Goal: Information Seeking & Learning: Learn about a topic

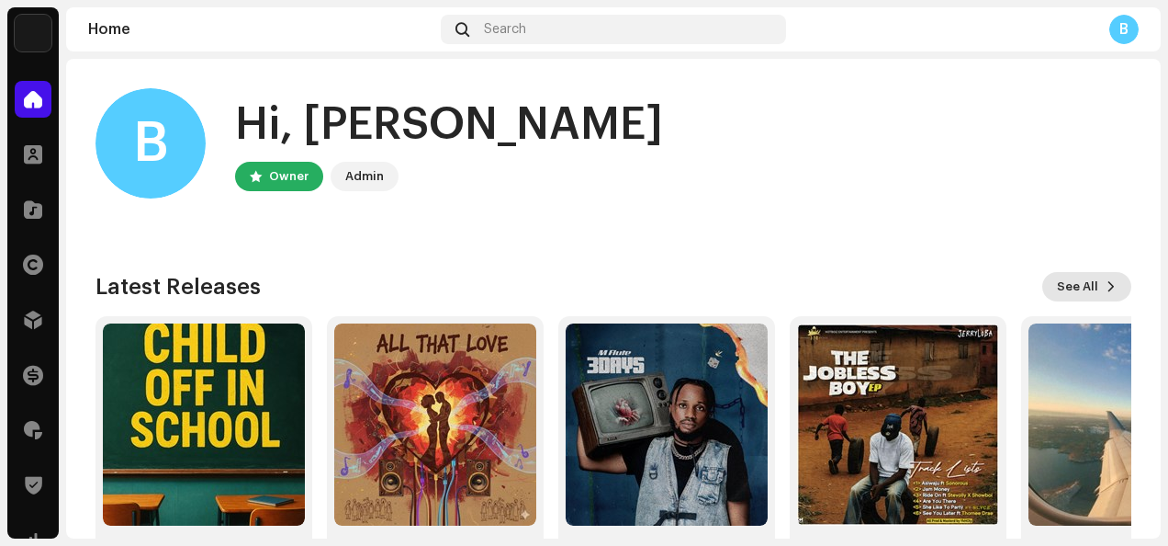
click at [1091, 296] on button "See All" at bounding box center [1086, 286] width 89 height 29
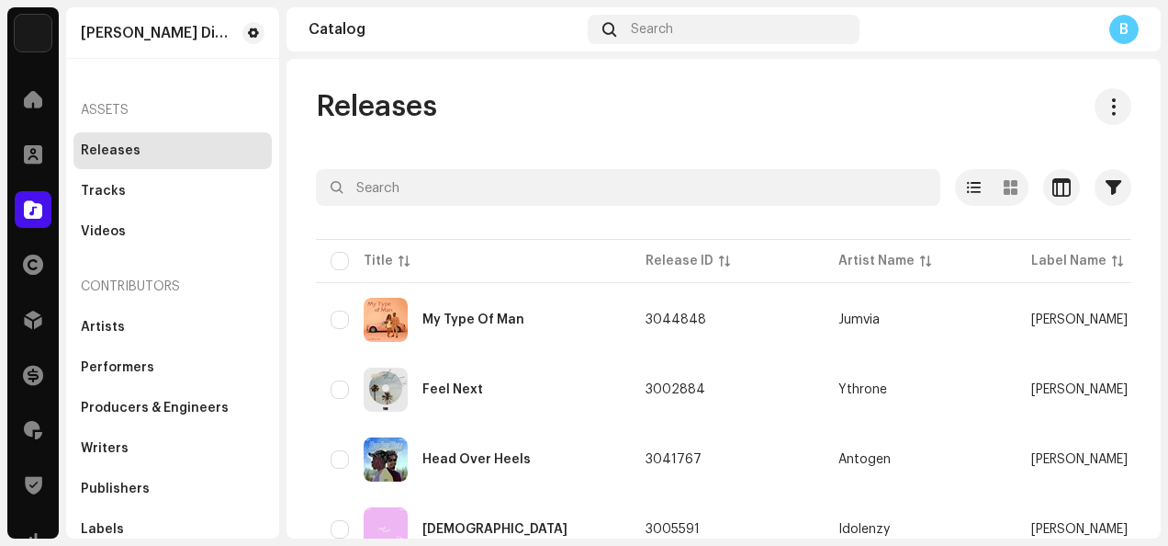
click at [1161, 271] on div "[PERSON_NAME] Distro Home Clients Catalog Rights Distribution Finance Royalties…" at bounding box center [584, 273] width 1168 height 546
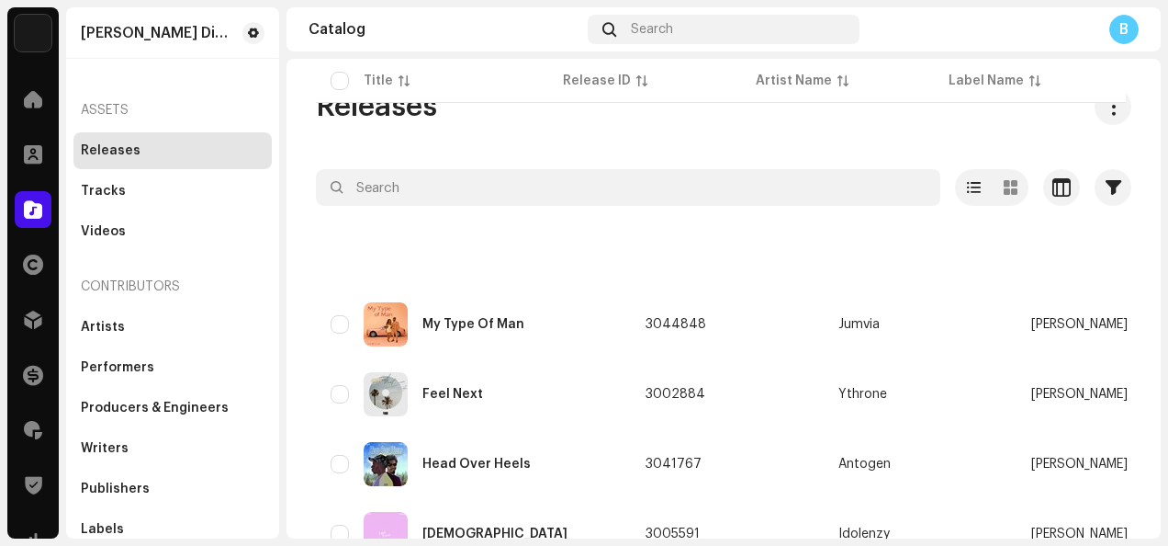
scroll to position [1466, 0]
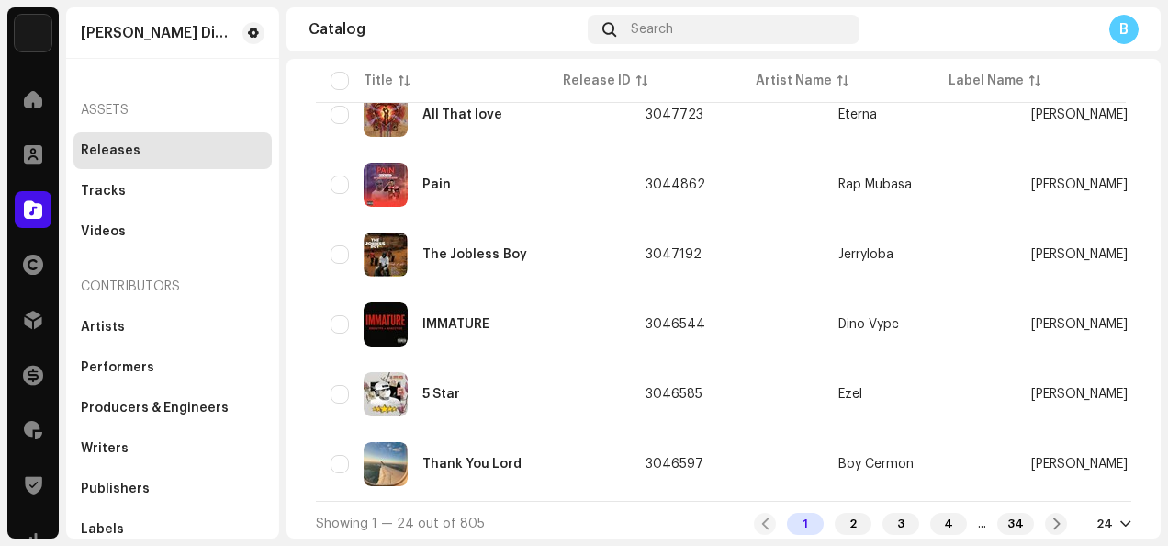
click at [1109, 519] on div "24" at bounding box center [1114, 523] width 35 height 15
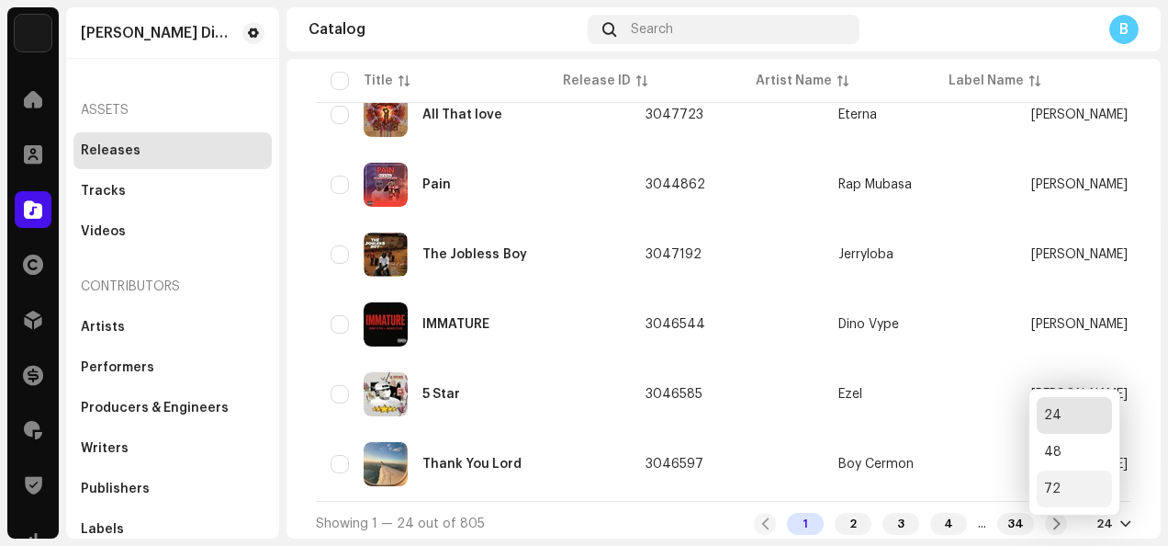
click at [1060, 487] on div "72" at bounding box center [1074, 488] width 75 height 37
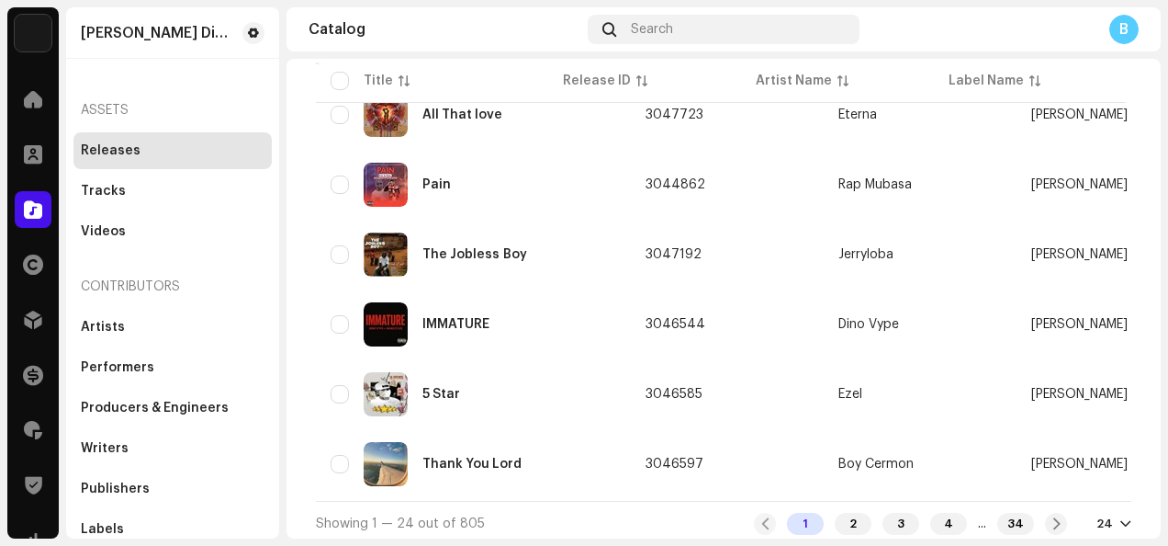
scroll to position [1474, 0]
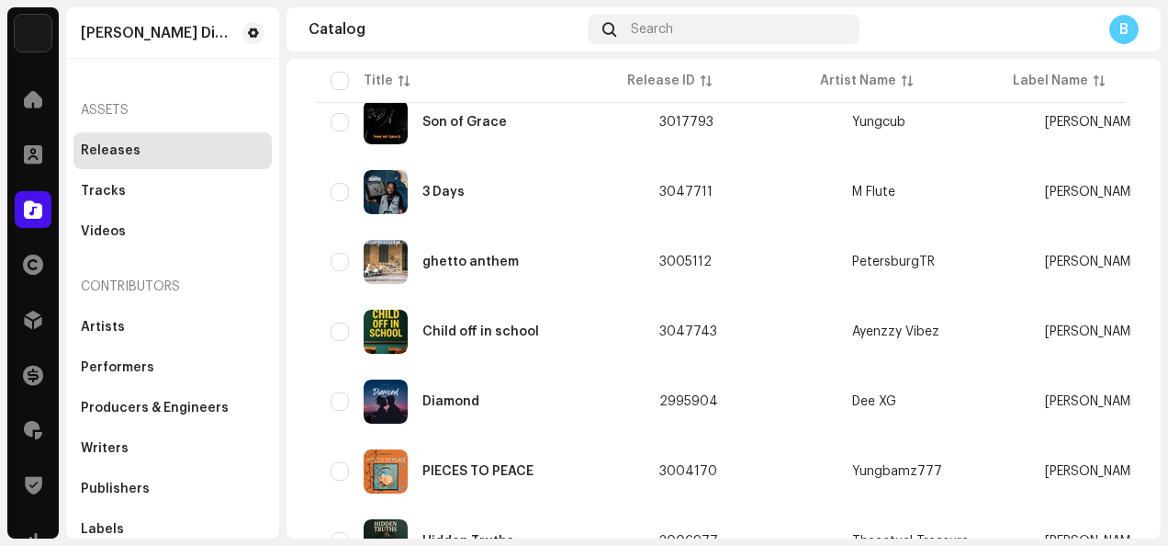
scroll to position [514, 0]
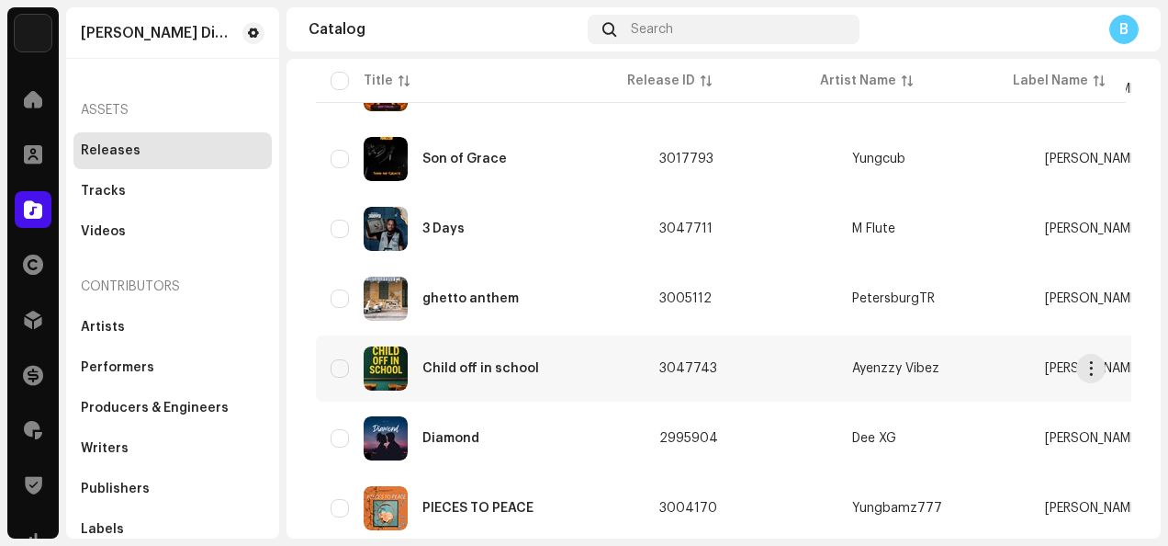
click at [744, 374] on td "3047743" at bounding box center [741, 368] width 193 height 66
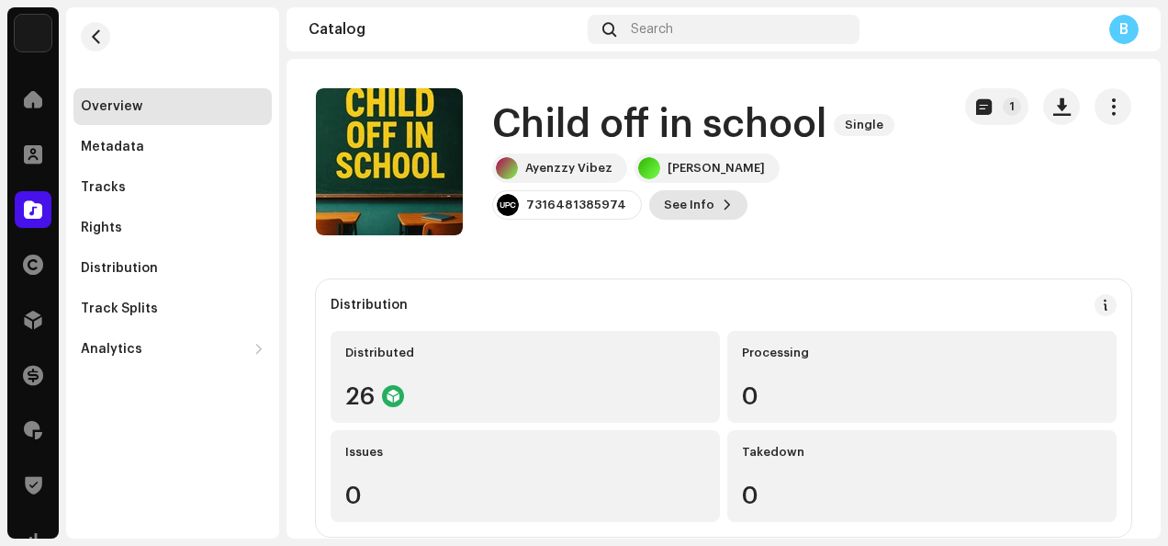
click at [649, 207] on button "See Info" at bounding box center [698, 204] width 98 height 29
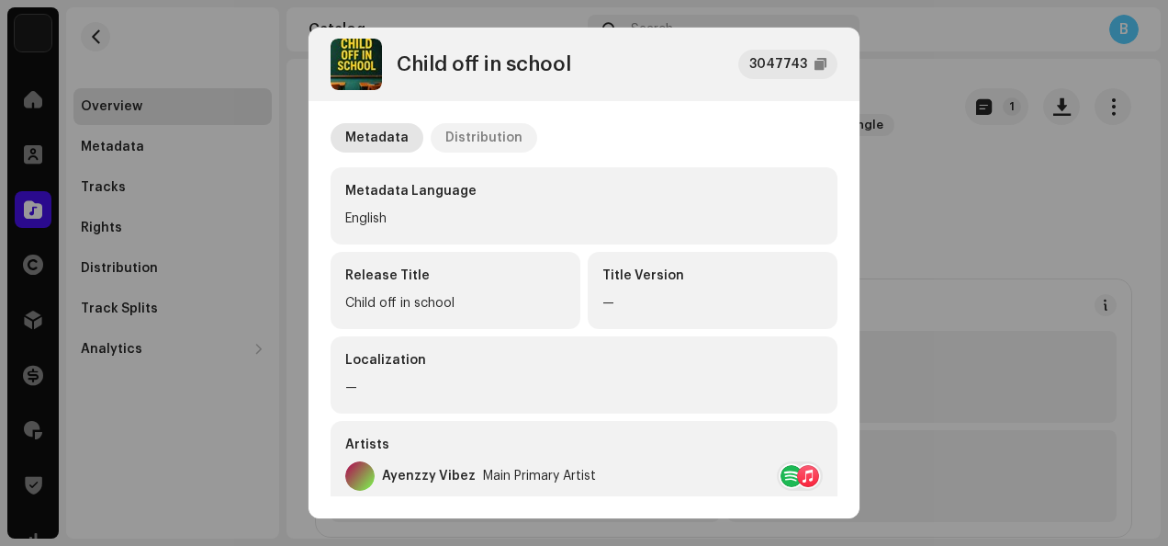
click at [490, 140] on div "Distribution" at bounding box center [483, 137] width 77 height 29
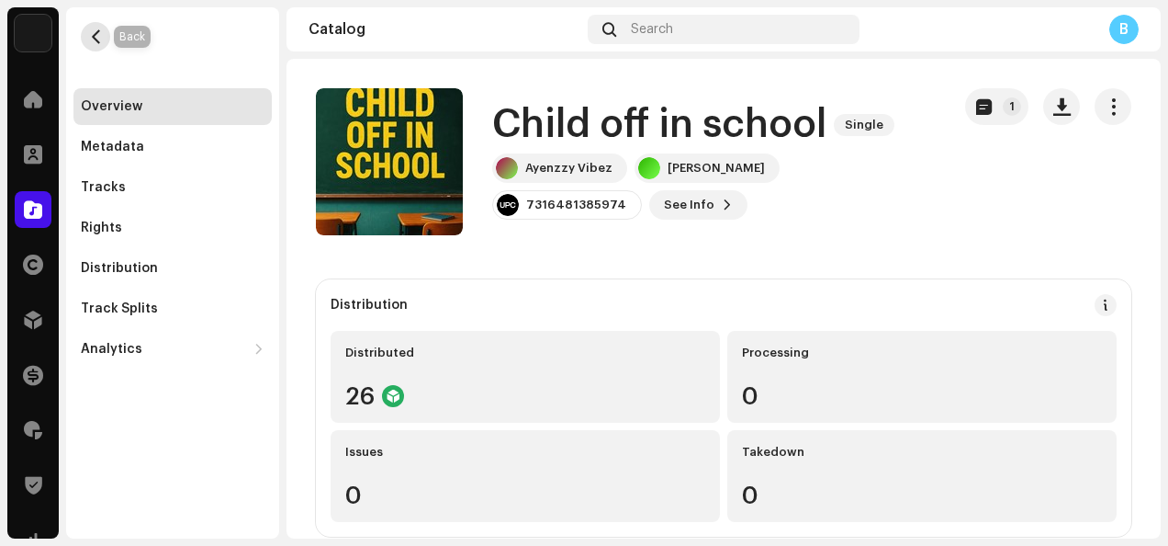
click at [92, 40] on span "button" at bounding box center [96, 36] width 14 height 15
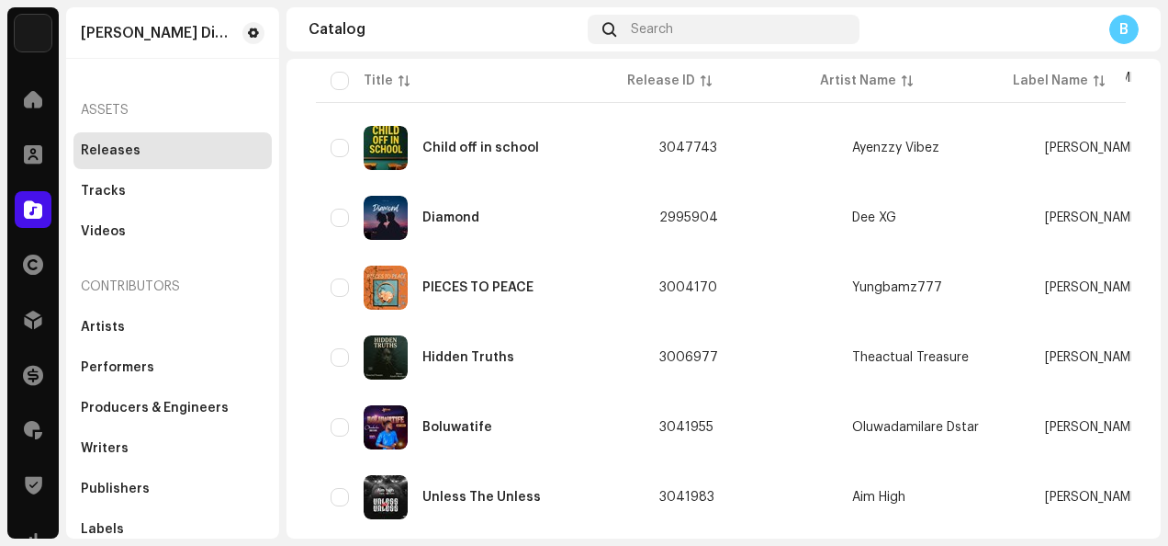
scroll to position [771, 0]
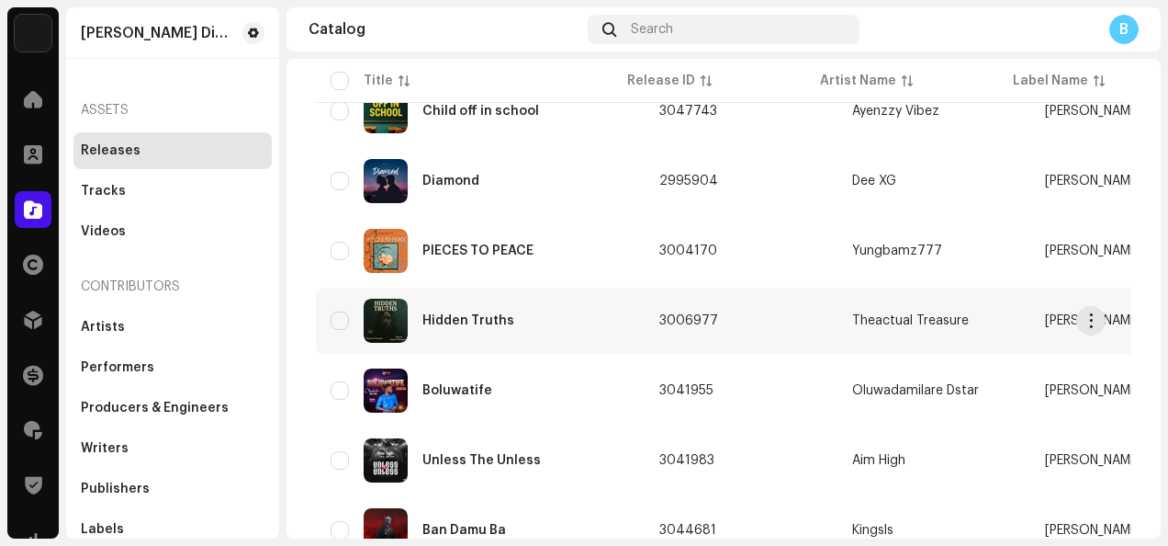
click at [735, 327] on td "3006977" at bounding box center [741, 320] width 193 height 66
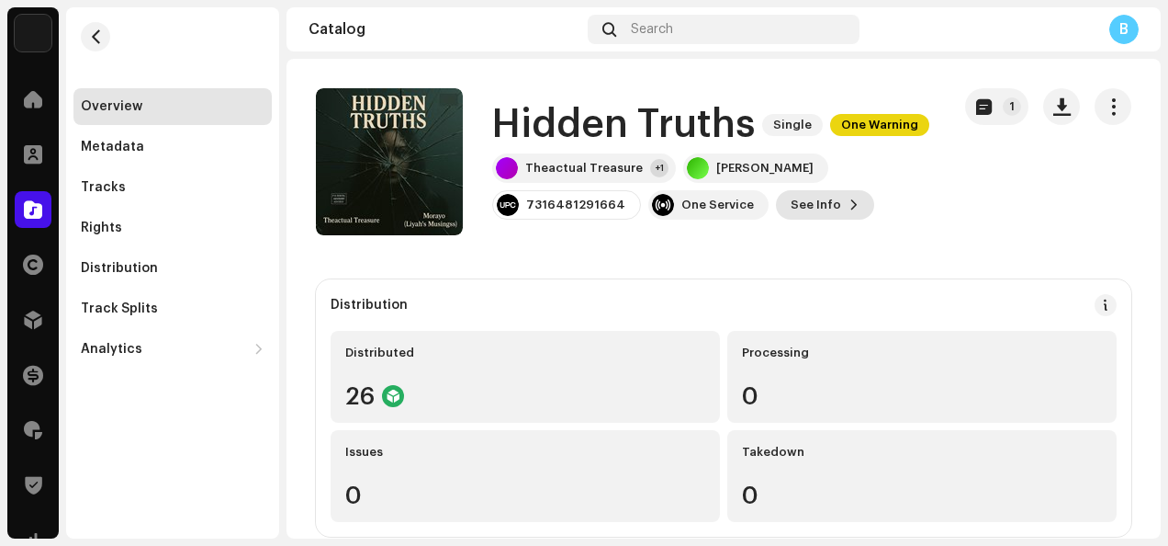
click at [804, 213] on span "See Info" at bounding box center [816, 204] width 51 height 37
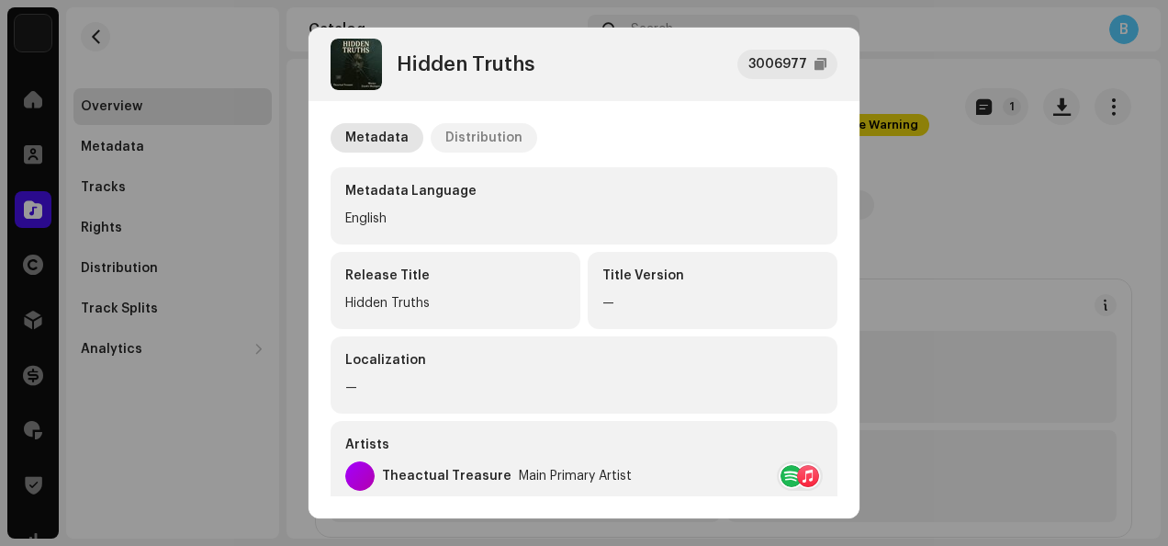
click at [489, 131] on div "Distribution" at bounding box center [483, 137] width 77 height 29
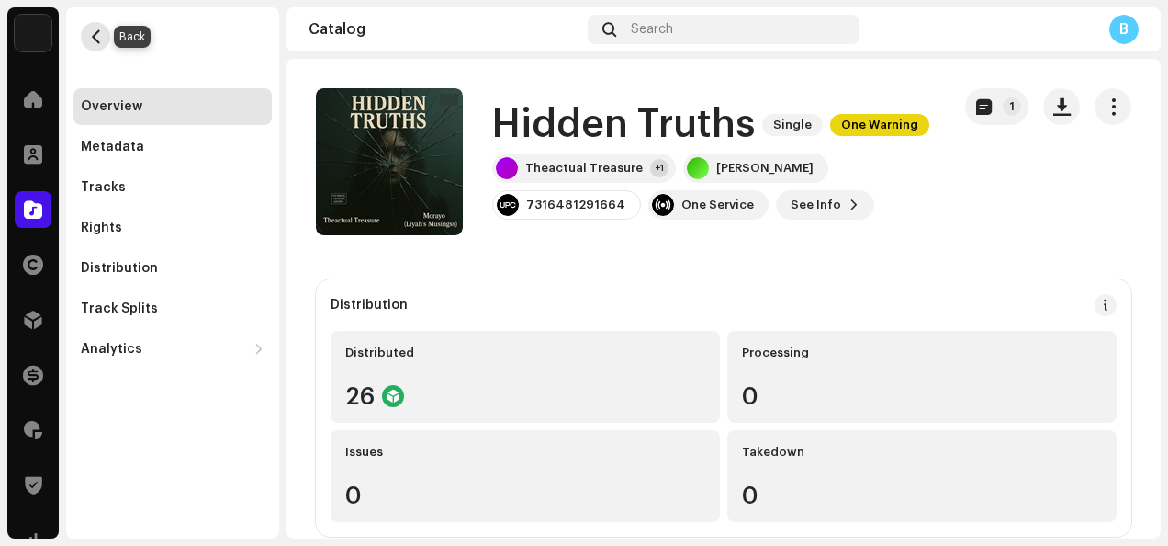
click at [101, 33] on span "button" at bounding box center [96, 36] width 14 height 15
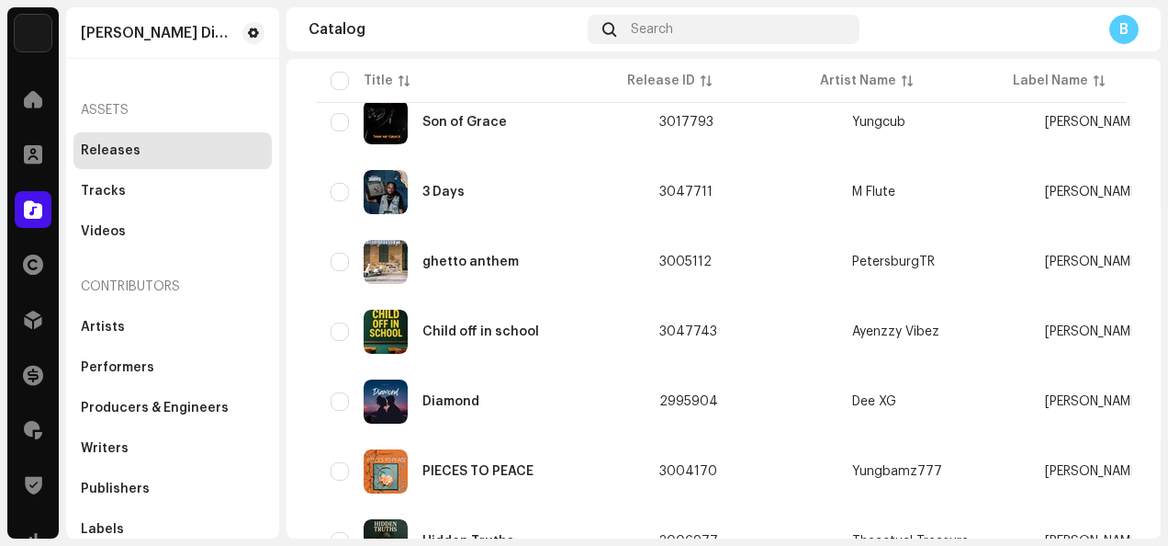
scroll to position [588, 0]
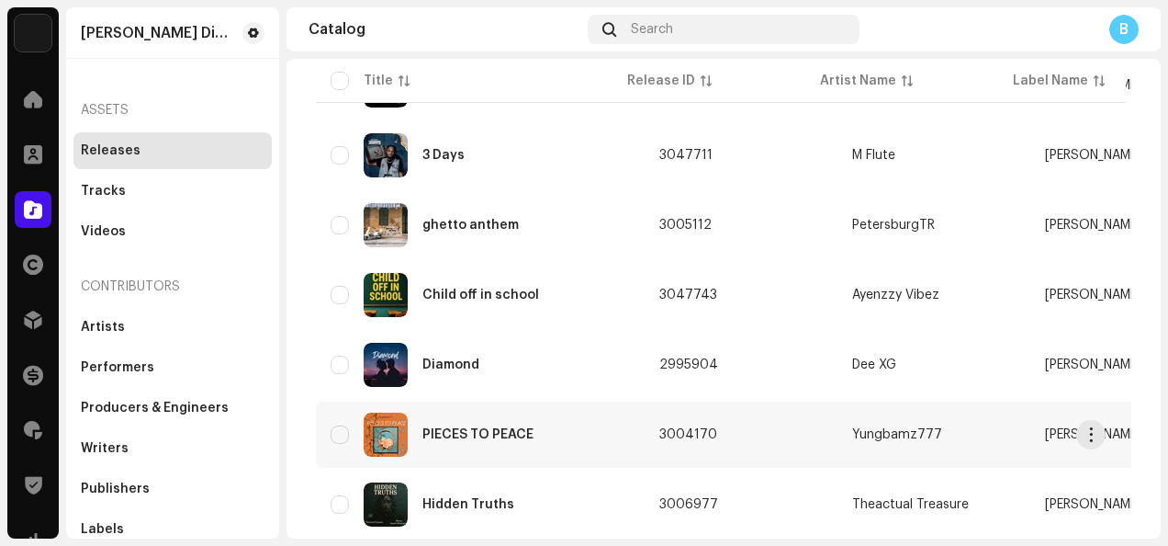
click at [738, 435] on td "3004170" at bounding box center [741, 434] width 193 height 66
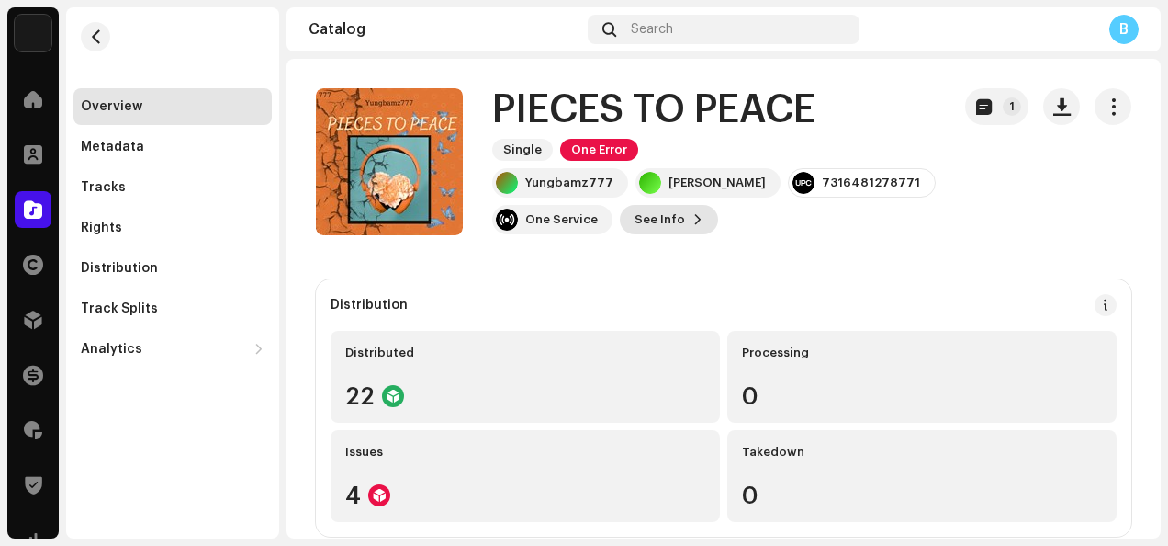
click at [669, 220] on span "See Info" at bounding box center [660, 219] width 51 height 37
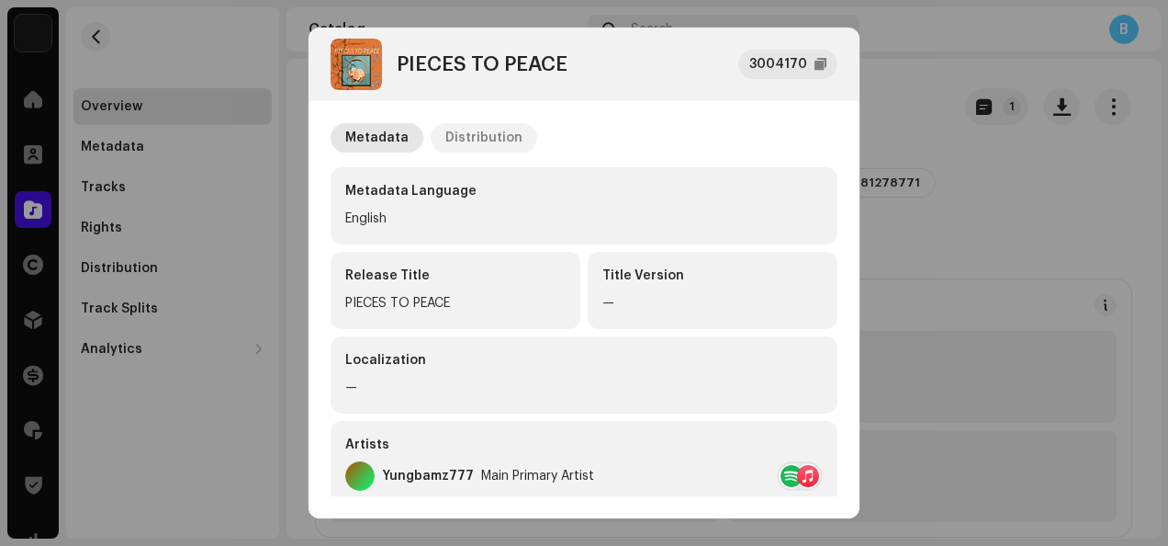
click at [497, 140] on div "Distribution" at bounding box center [483, 137] width 77 height 29
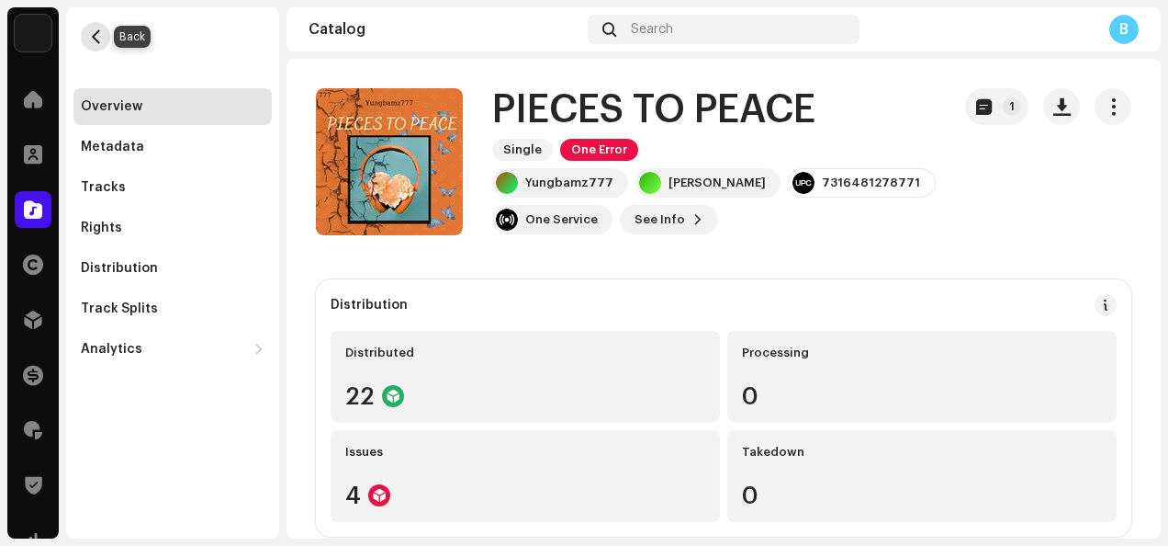
click at [108, 39] on button "button" at bounding box center [95, 36] width 29 height 29
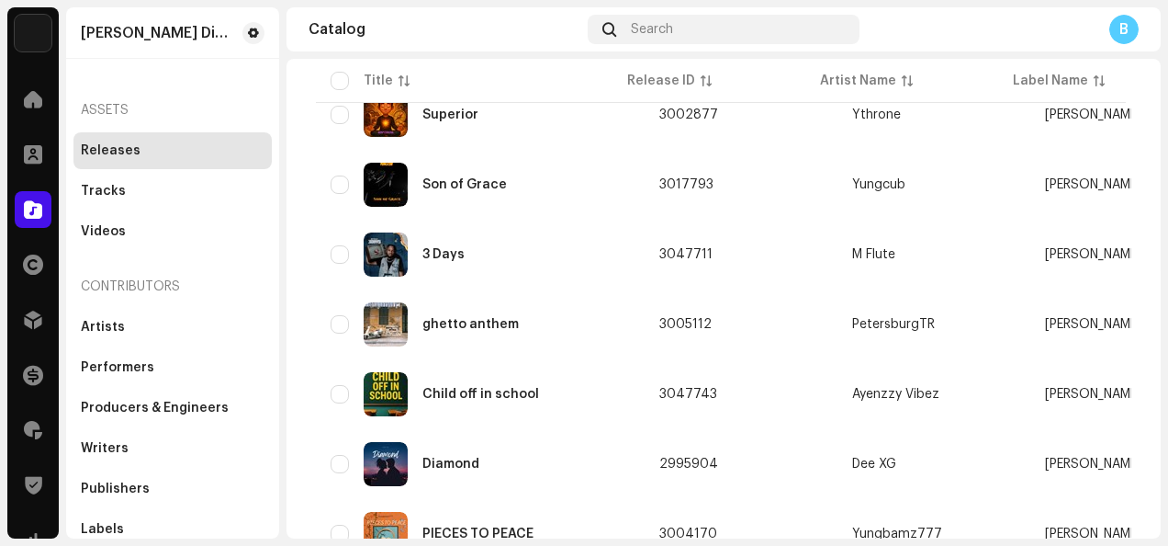
scroll to position [514, 0]
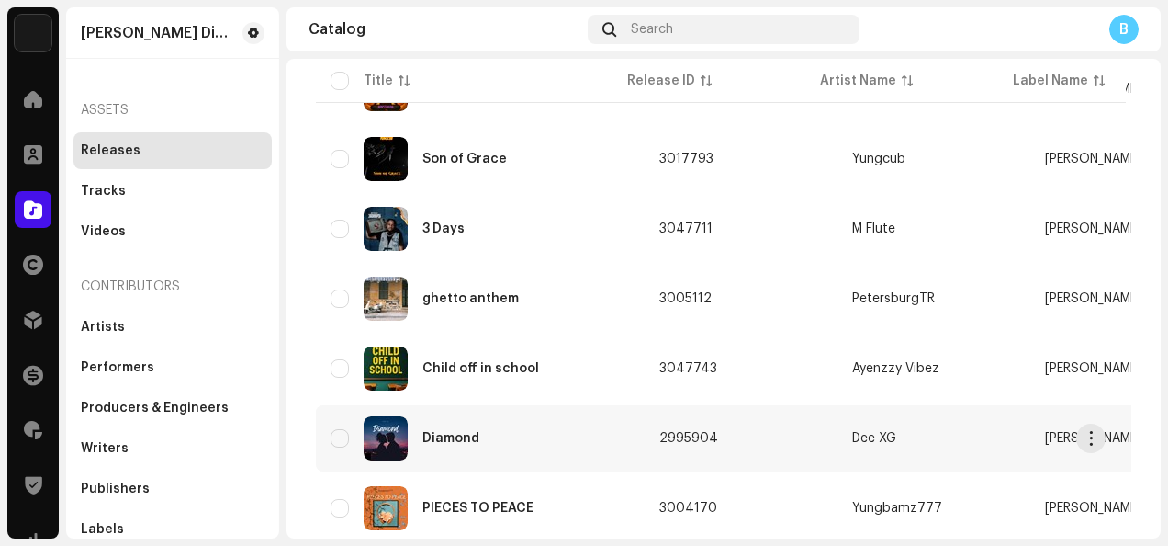
click at [551, 439] on div "Diamond" at bounding box center [480, 438] width 299 height 44
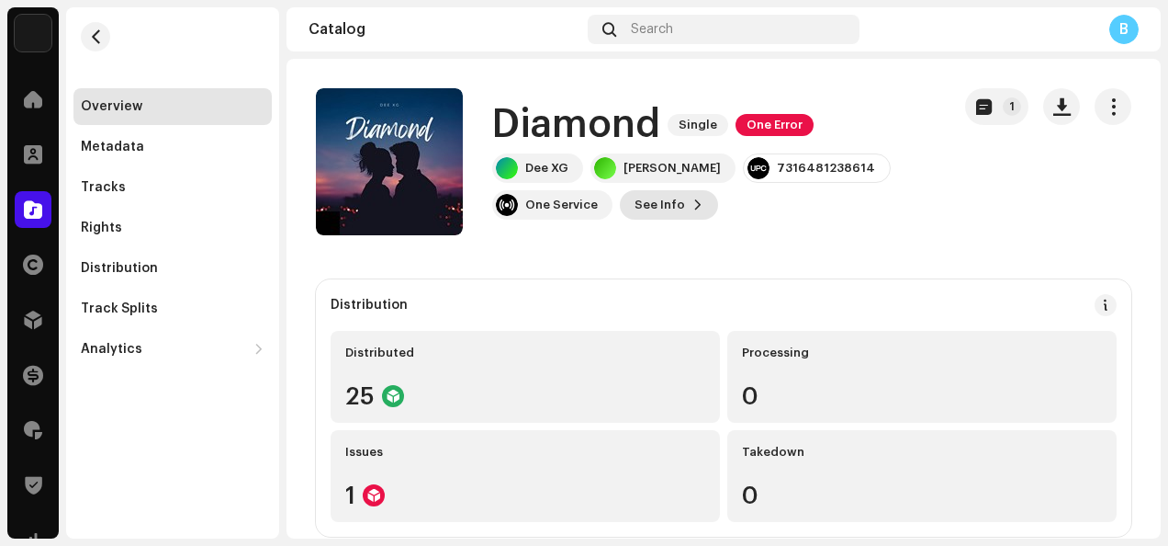
click at [656, 211] on span "See Info" at bounding box center [660, 204] width 51 height 37
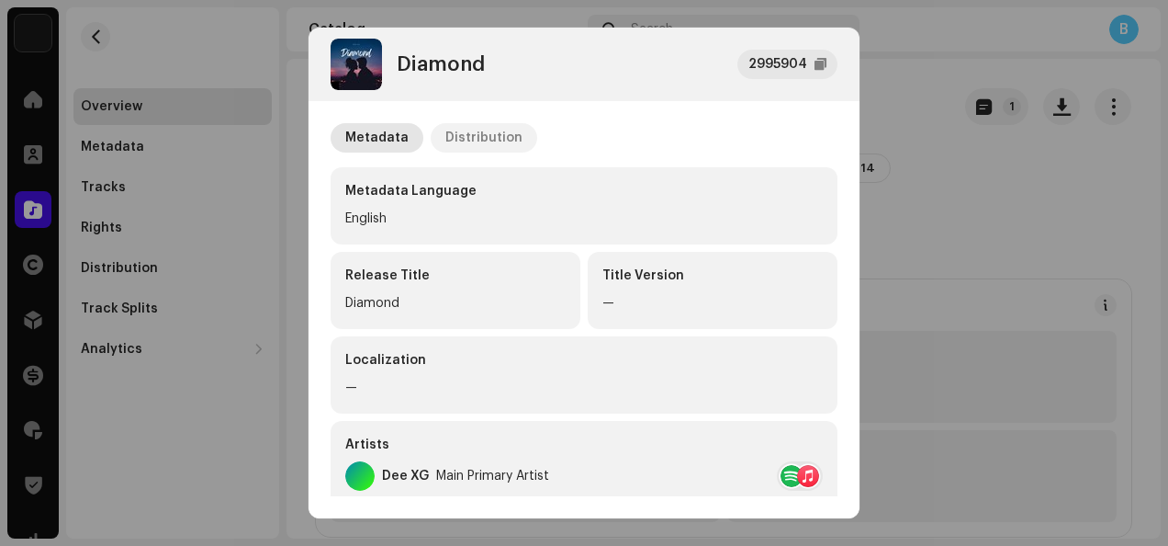
click at [466, 135] on div "Distribution" at bounding box center [483, 137] width 77 height 29
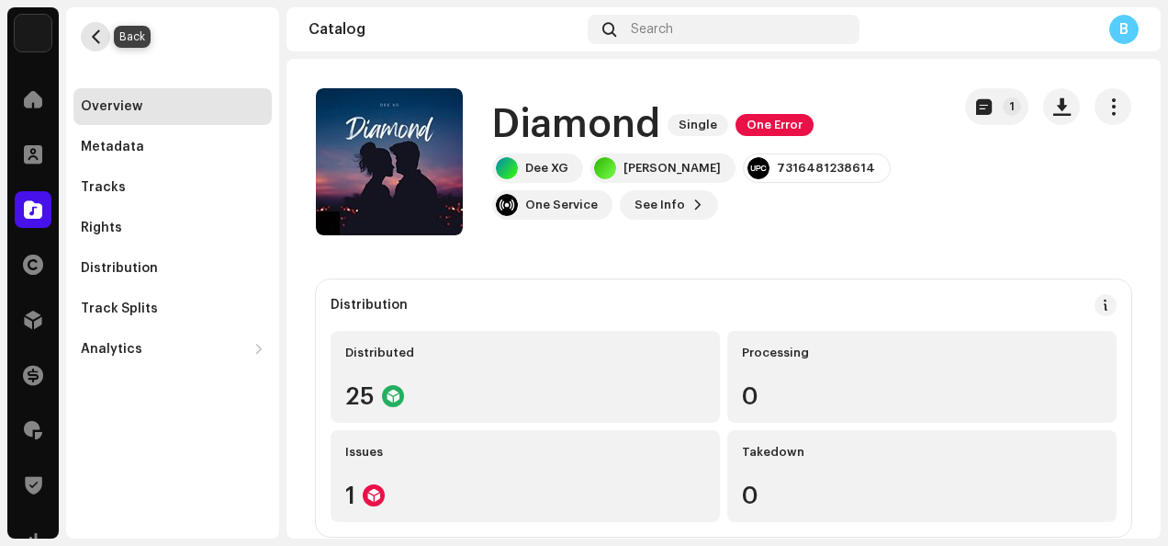
click at [96, 35] on span "button" at bounding box center [96, 36] width 14 height 15
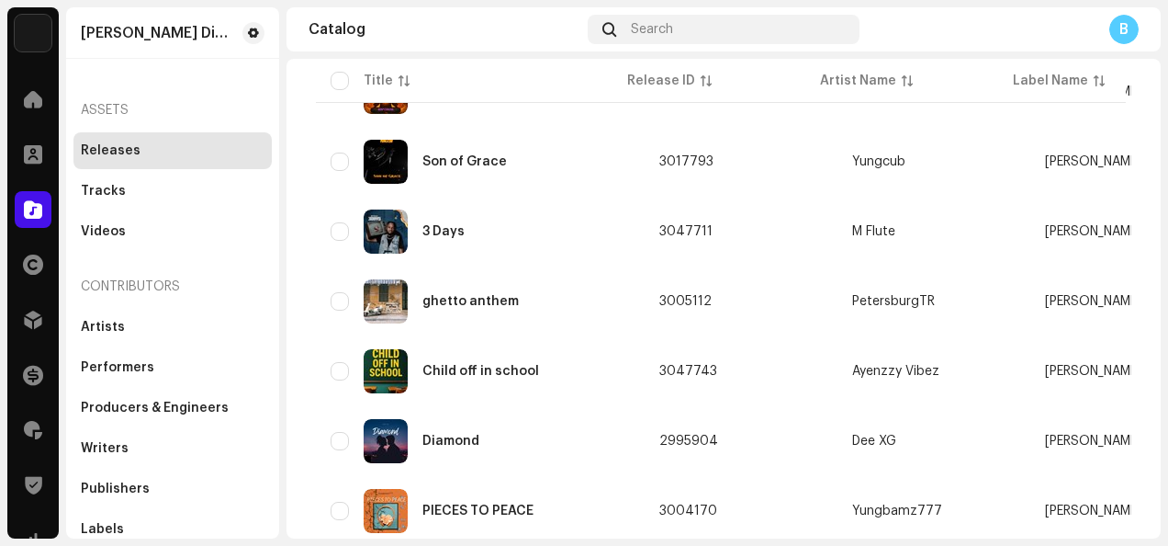
scroll to position [514, 0]
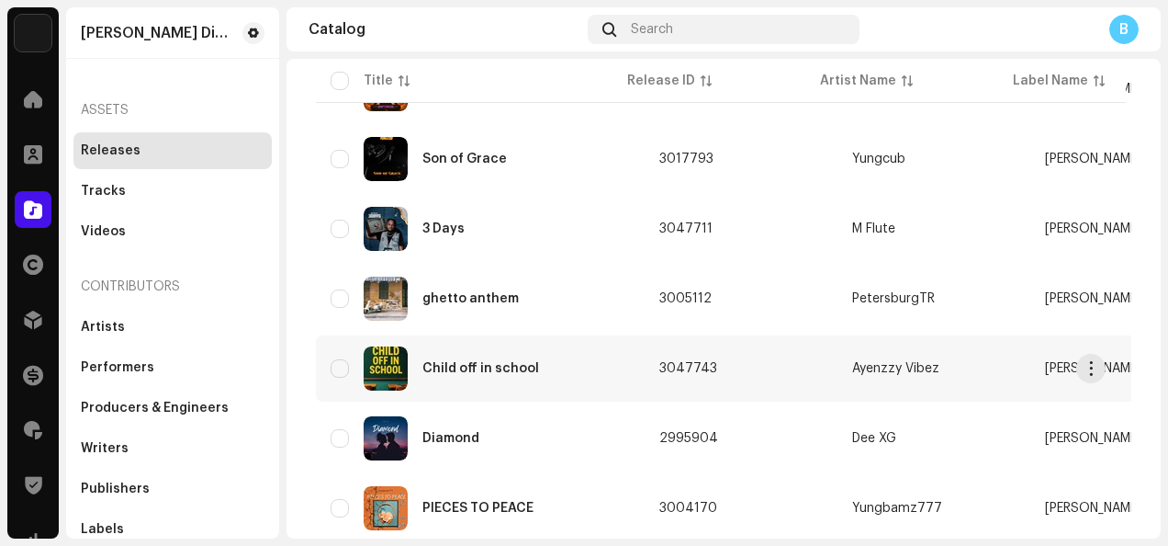
click at [767, 366] on td "3047743" at bounding box center [741, 368] width 193 height 66
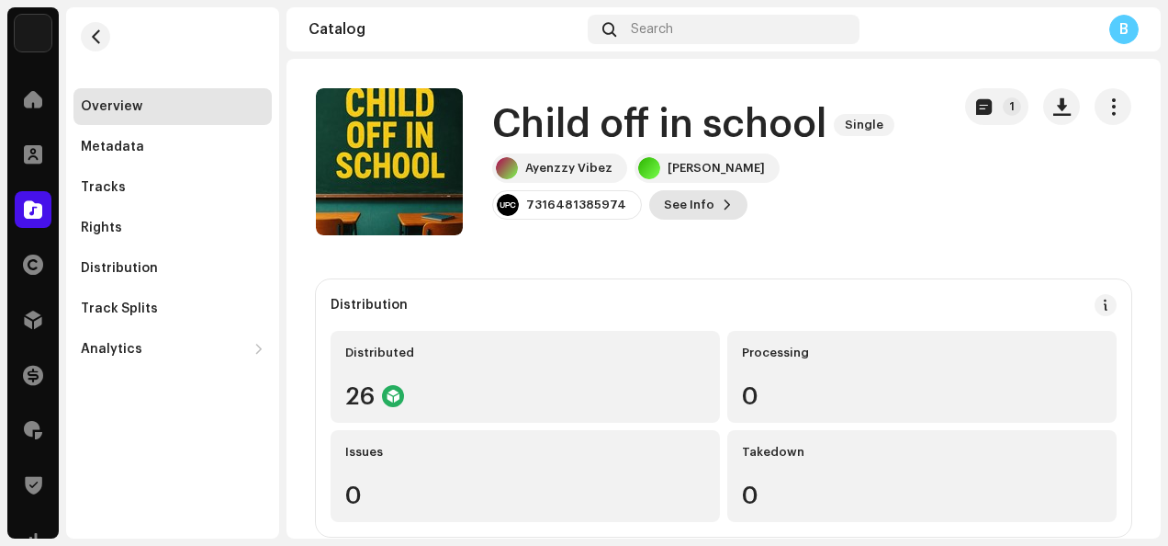
click at [664, 198] on span "See Info" at bounding box center [689, 204] width 51 height 37
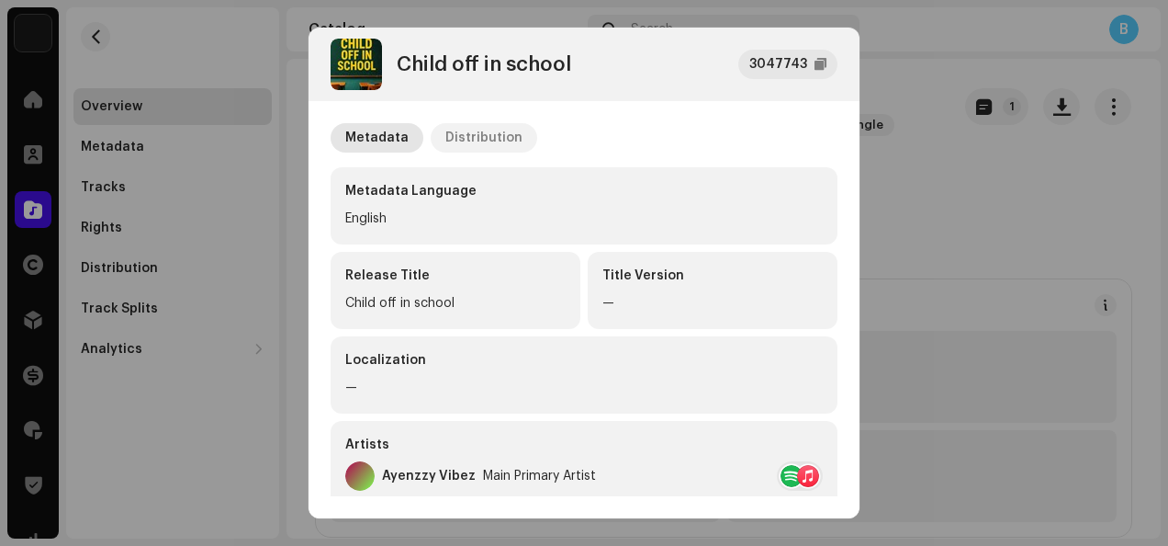
click at [505, 139] on div "Distribution" at bounding box center [483, 137] width 77 height 29
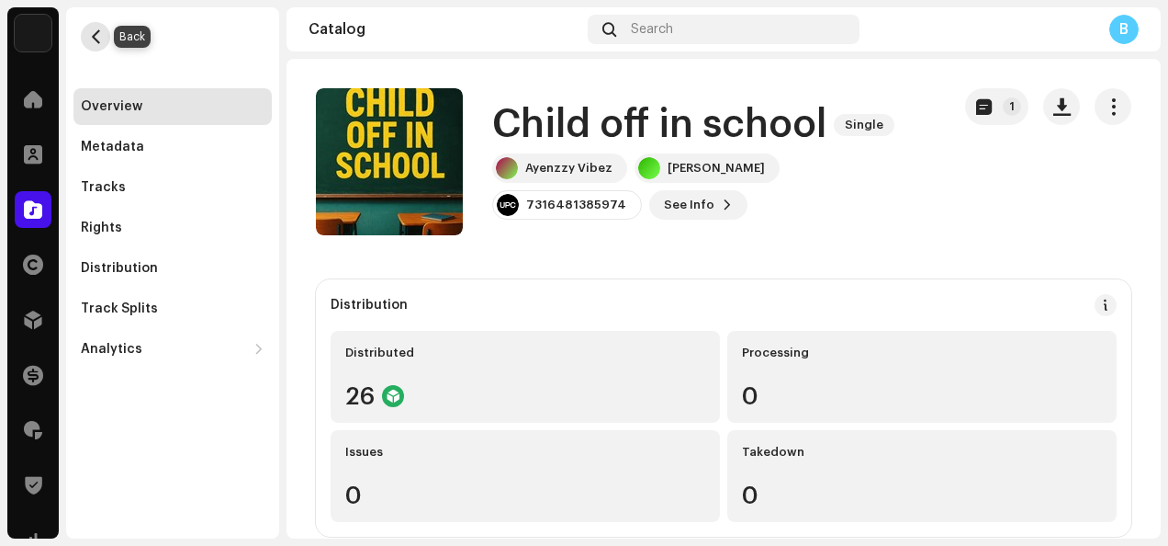
click at [92, 41] on span "button" at bounding box center [96, 36] width 14 height 15
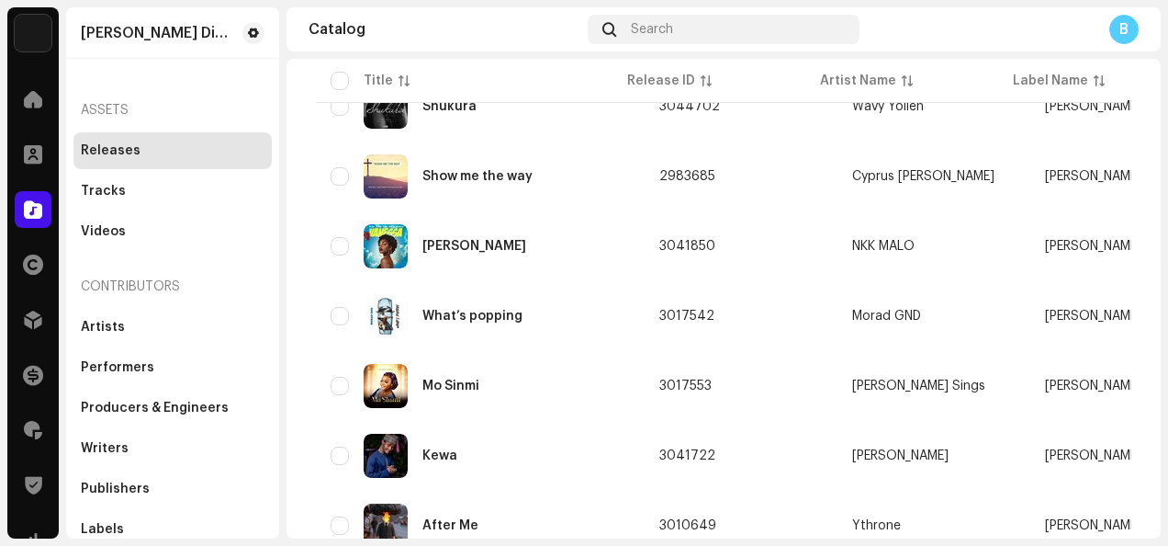
scroll to position [2598, 0]
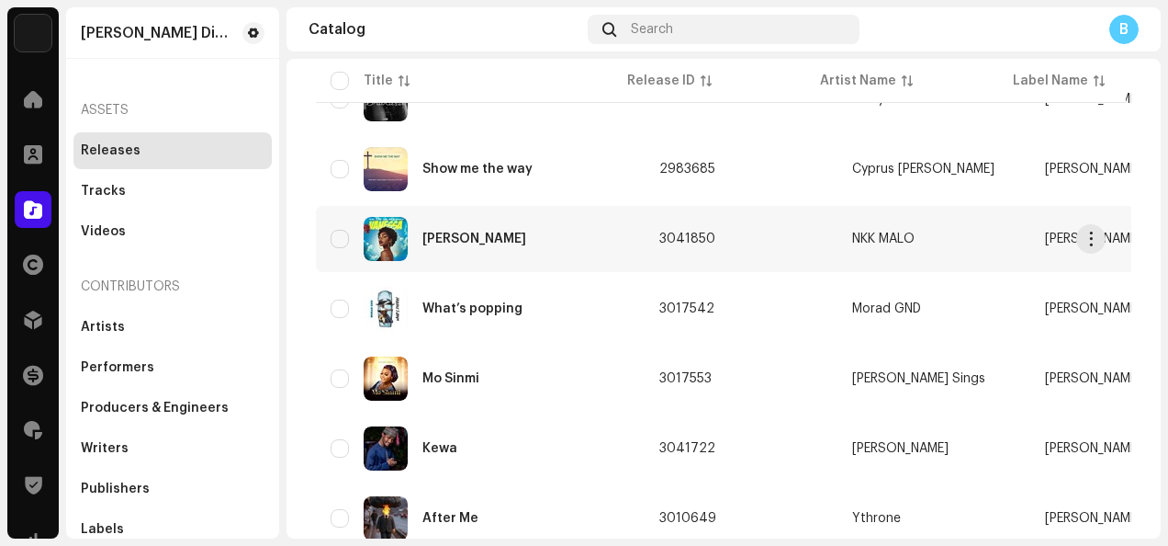
click at [967, 253] on td "NKK MALO" at bounding box center [934, 239] width 193 height 66
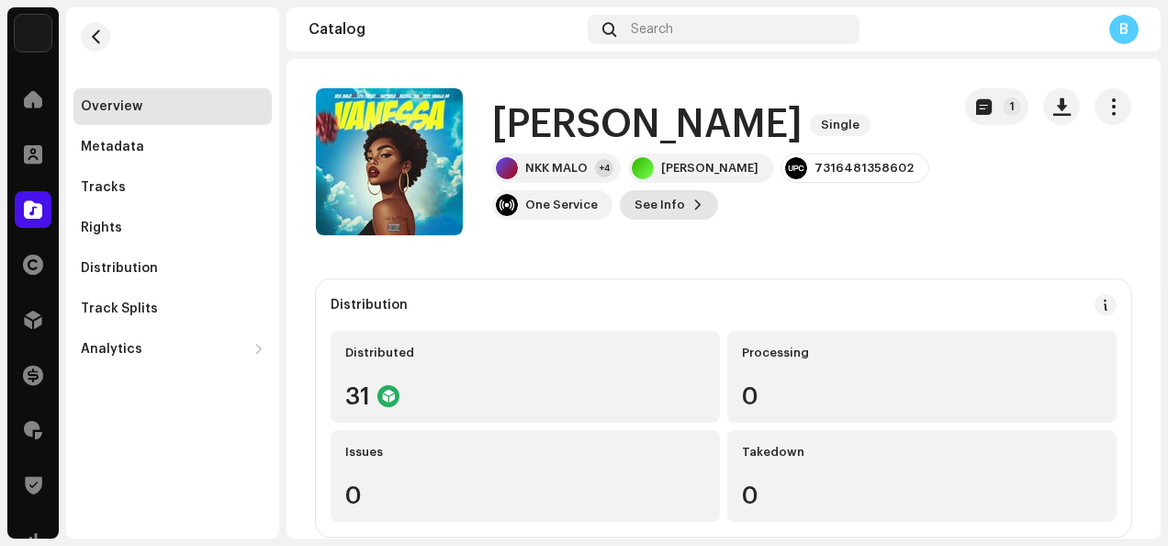
click at [658, 199] on span "See Info" at bounding box center [660, 204] width 51 height 37
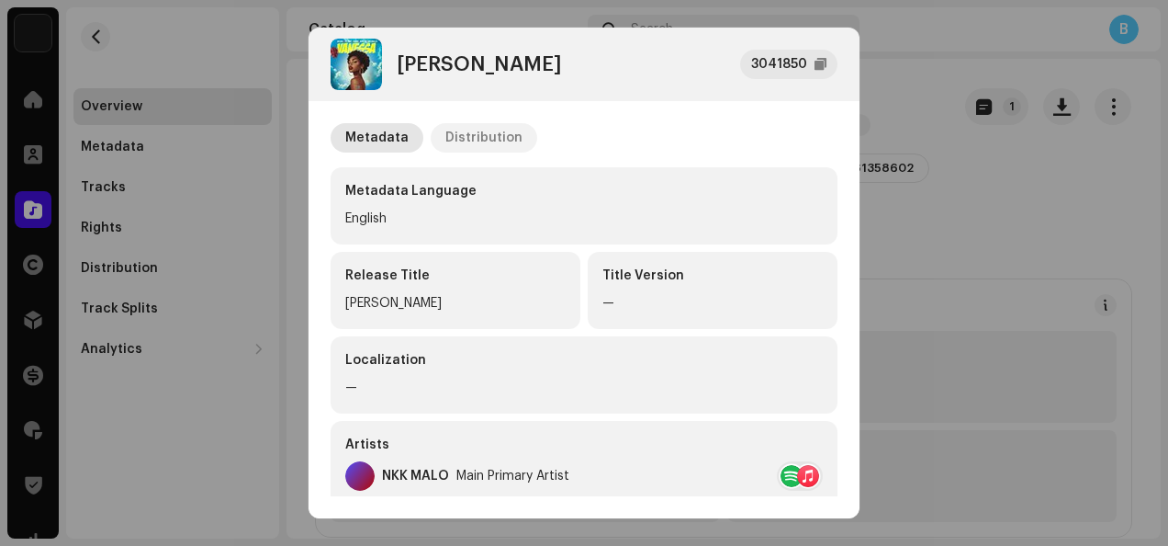
click at [513, 140] on p-tab "Distribution" at bounding box center [484, 137] width 107 height 29
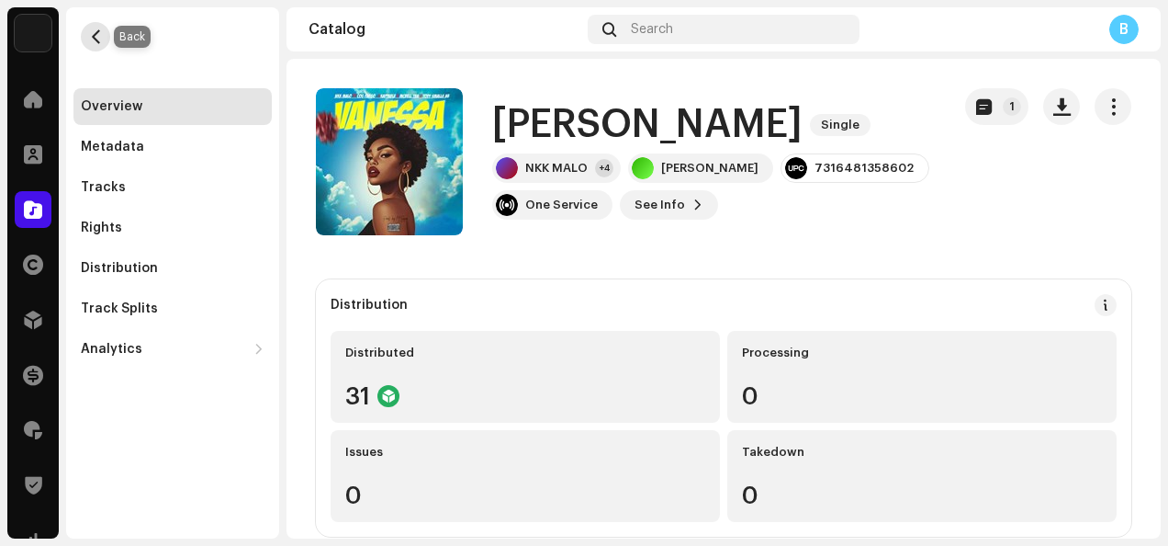
click at [99, 25] on button "button" at bounding box center [95, 36] width 29 height 29
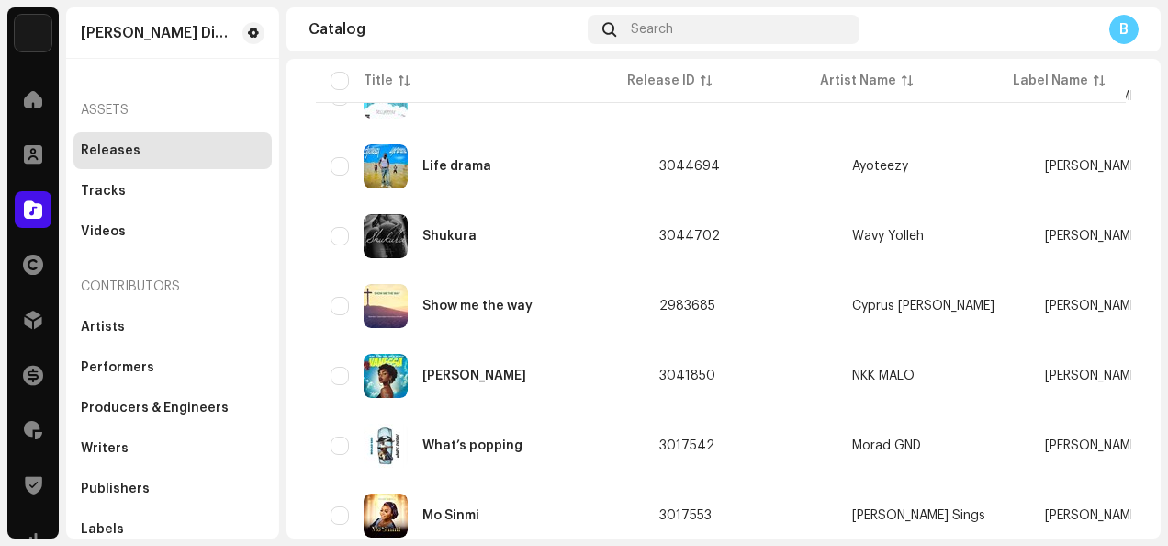
scroll to position [2498, 0]
